Goal: Information Seeking & Learning: Find specific page/section

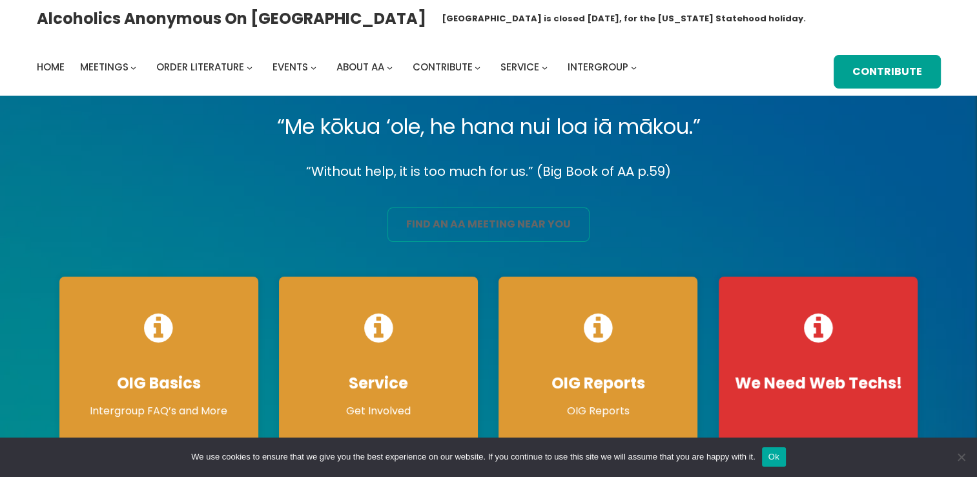
click at [490, 229] on link "find an aa meeting near you" at bounding box center [489, 224] width 202 height 34
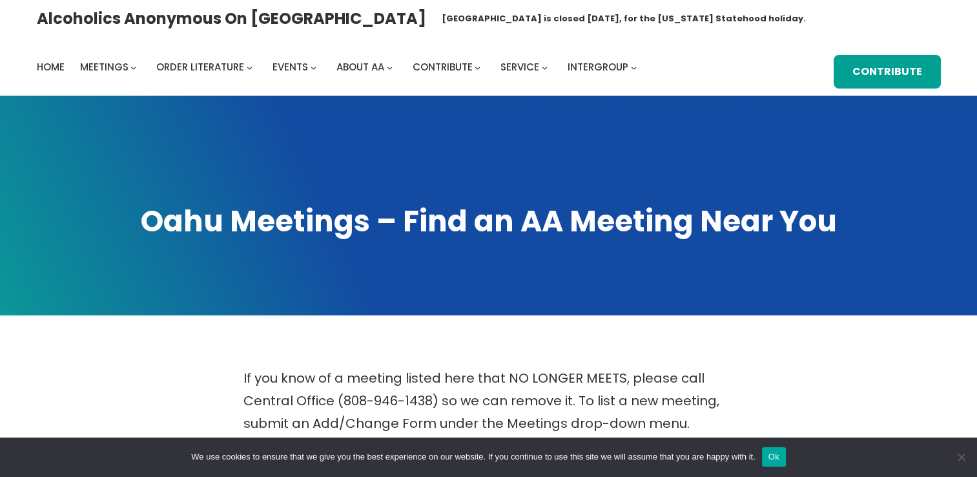
scroll to position [417, 0]
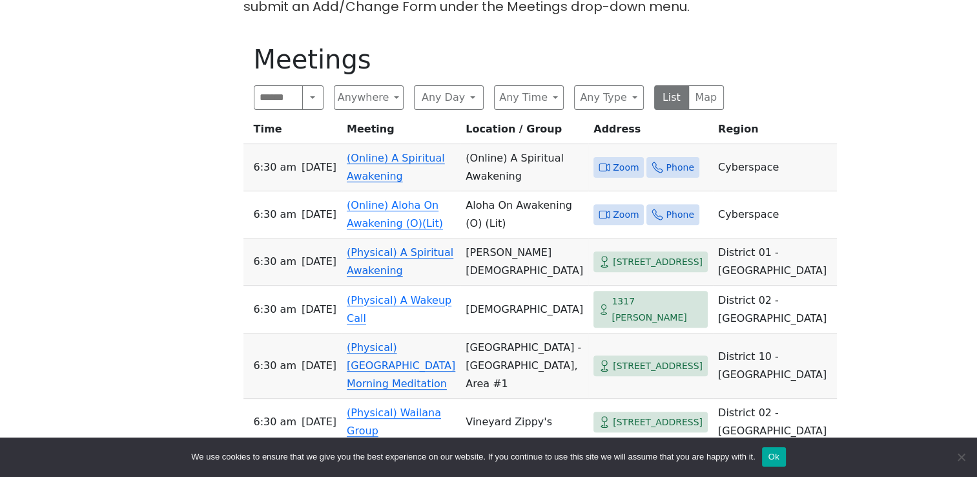
click at [613, 160] on span "Zoom" at bounding box center [626, 168] width 26 height 16
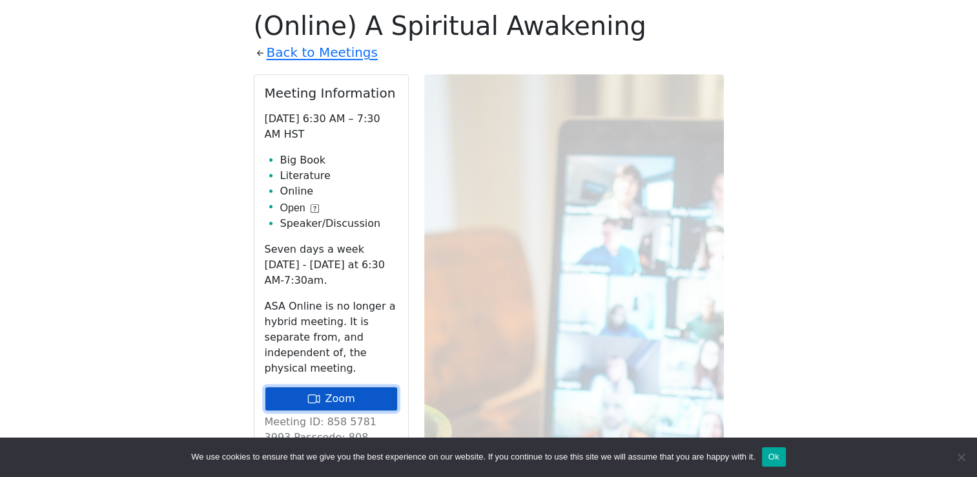
click at [335, 386] on link "Zoom" at bounding box center [331, 398] width 133 height 25
